Goal: Information Seeking & Learning: Learn about a topic

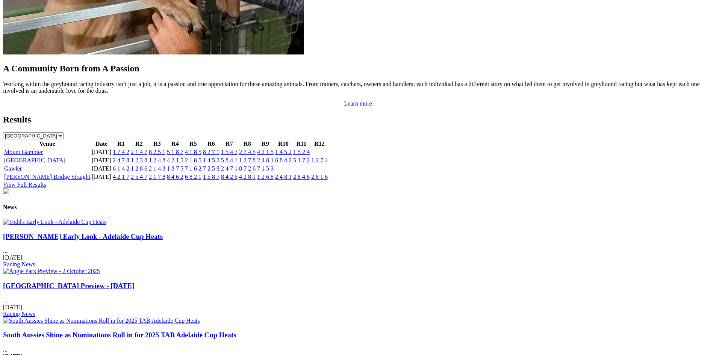
scroll to position [734, 0]
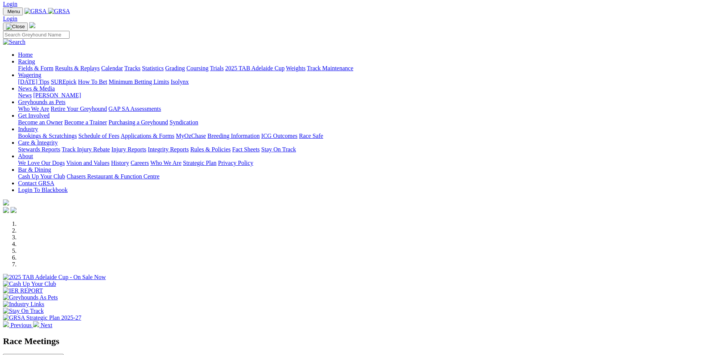
scroll to position [0, 0]
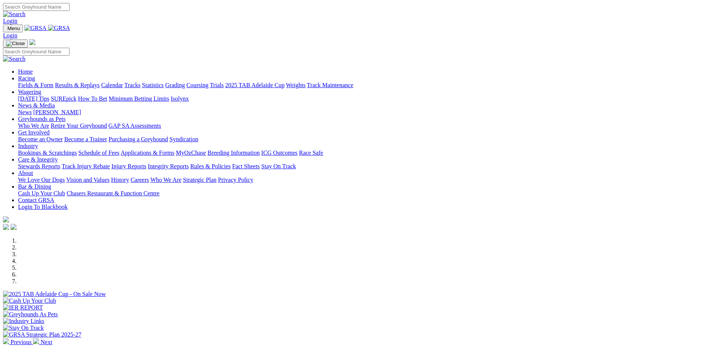
click at [123, 82] on link "Calendar" at bounding box center [112, 85] width 22 height 6
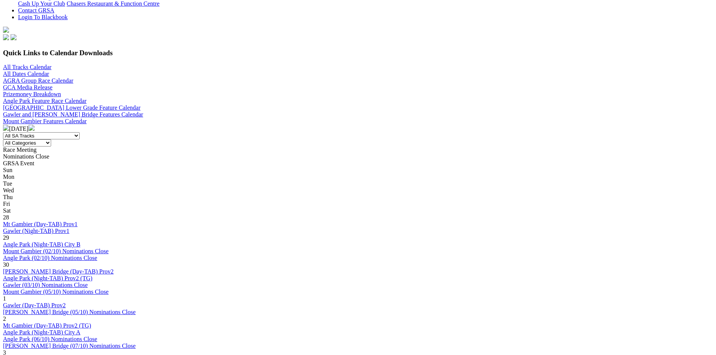
scroll to position [204, 0]
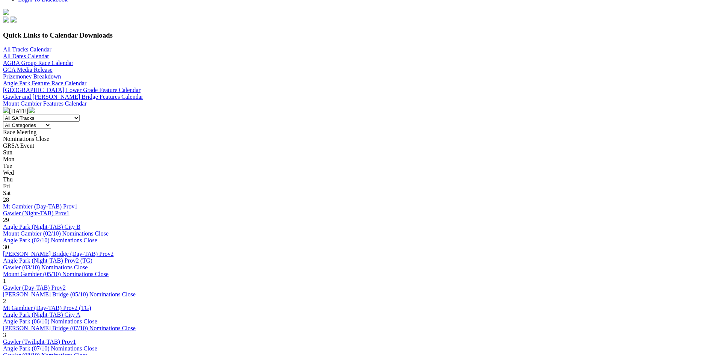
scroll to position [222, 0]
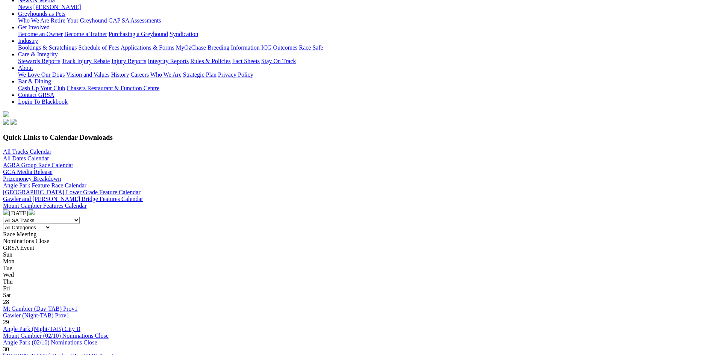
scroll to position [125, 0]
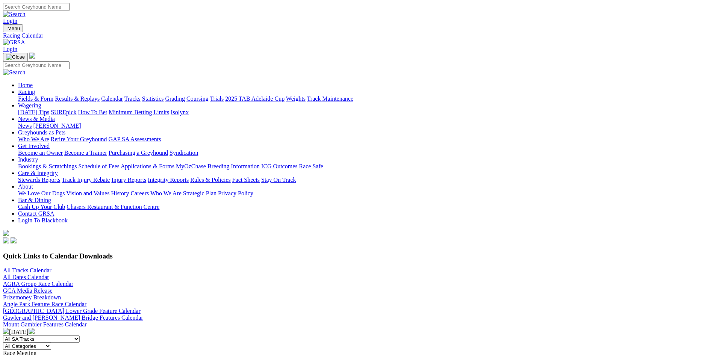
drag, startPoint x: 716, startPoint y: 106, endPoint x: 723, endPoint y: 138, distance: 33.5
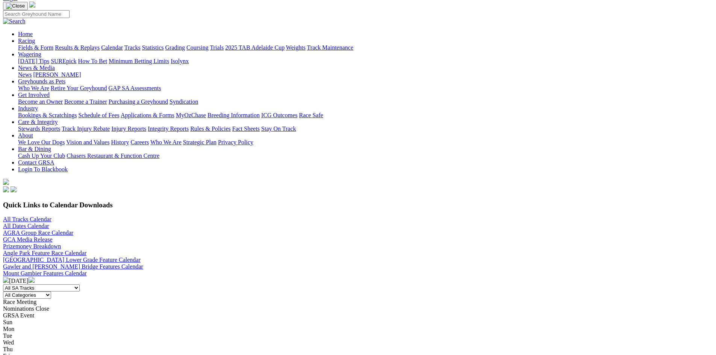
scroll to position [245, 0]
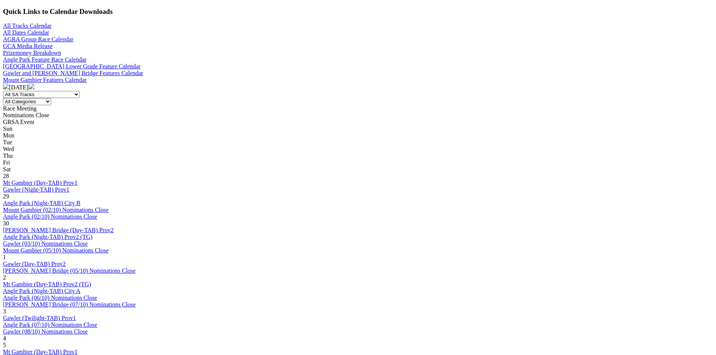
click at [97, 322] on link "Angle Park (07/10) Nominations Close" at bounding box center [50, 325] width 94 height 6
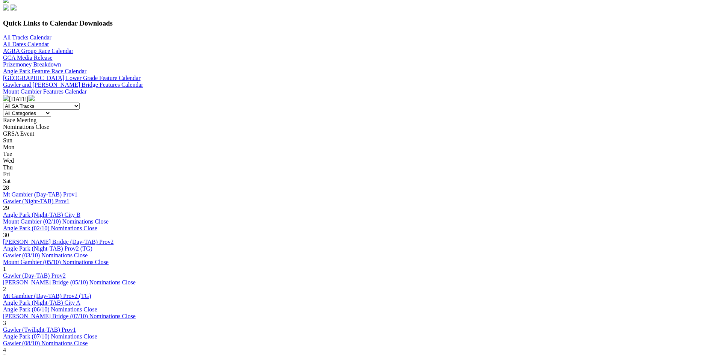
scroll to position [236, 0]
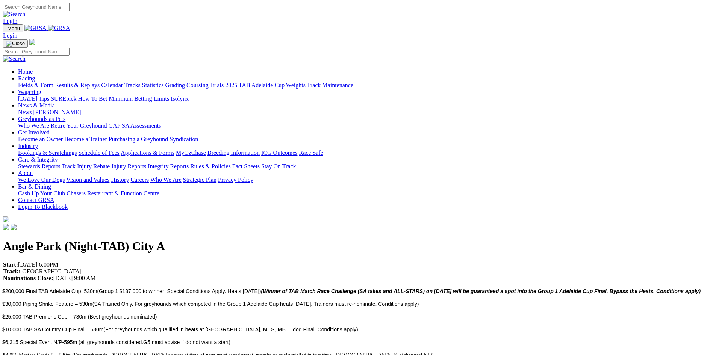
click at [55, 102] on link "News & Media" at bounding box center [36, 105] width 37 height 6
